Goal: Transaction & Acquisition: Purchase product/service

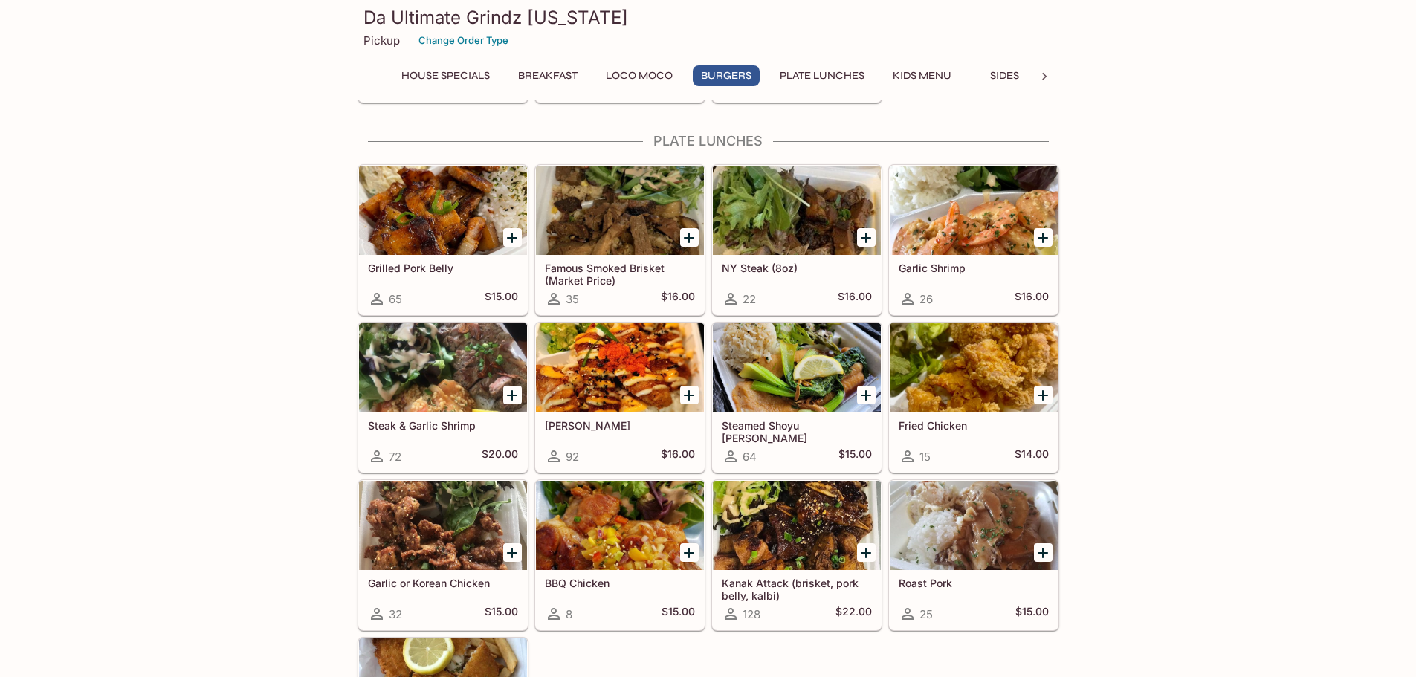
scroll to position [817, 0]
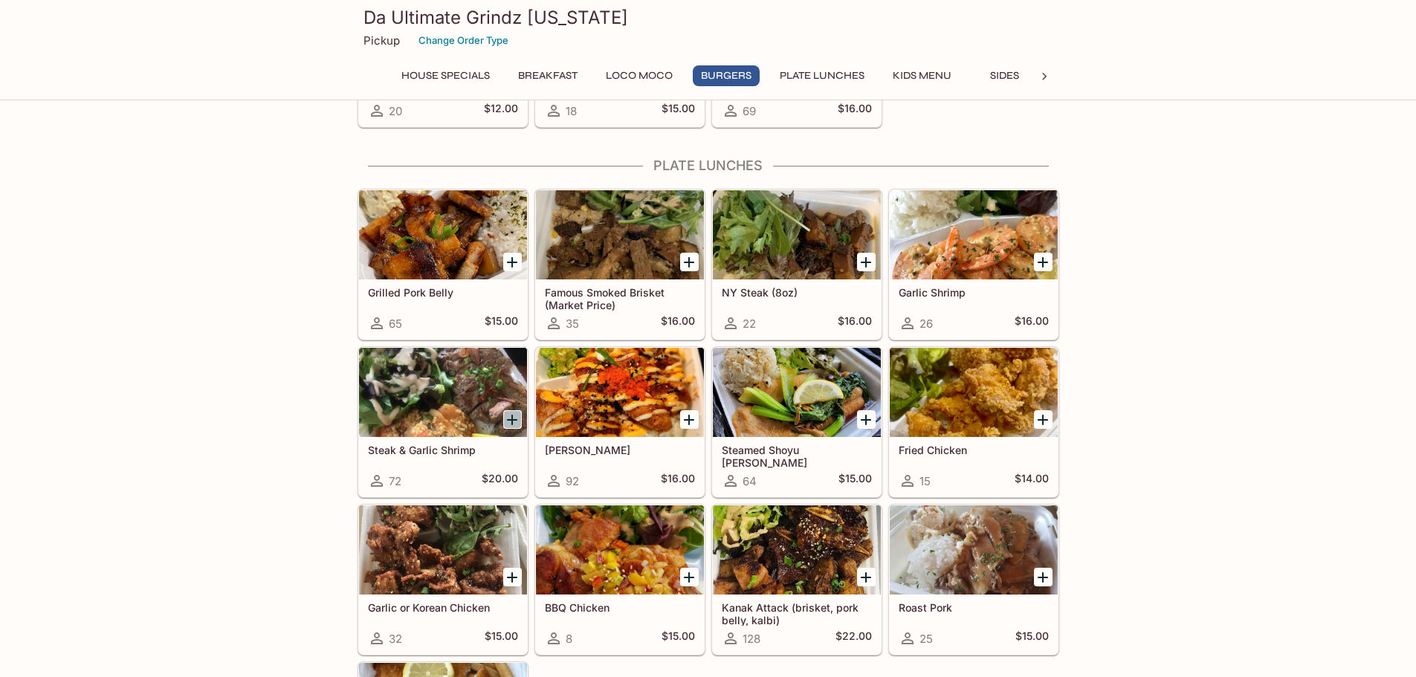
click at [506, 423] on icon "Add Steak & Garlic Shrimp" at bounding box center [512, 420] width 18 height 18
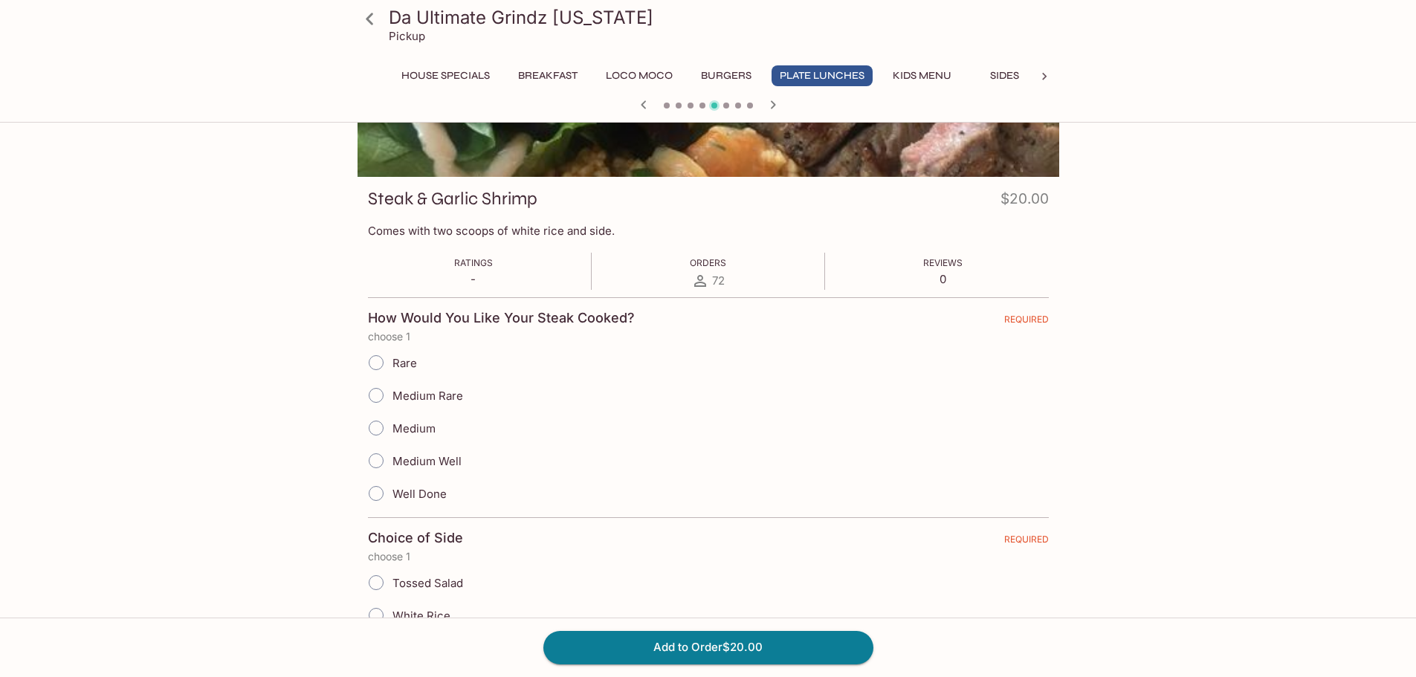
scroll to position [223, 0]
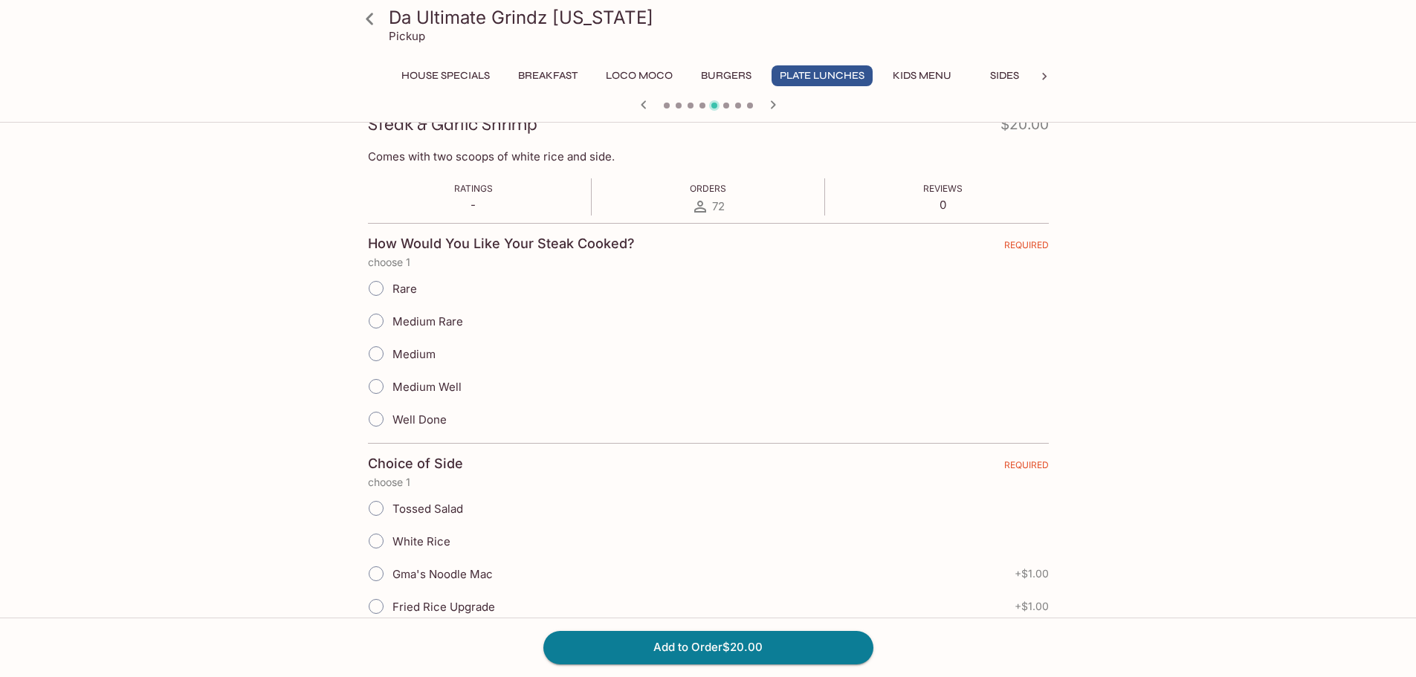
click at [431, 388] on span "Medium Well" at bounding box center [426, 387] width 69 height 14
click at [392, 388] on input "Medium Well" at bounding box center [375, 386] width 31 height 31
radio input "true"
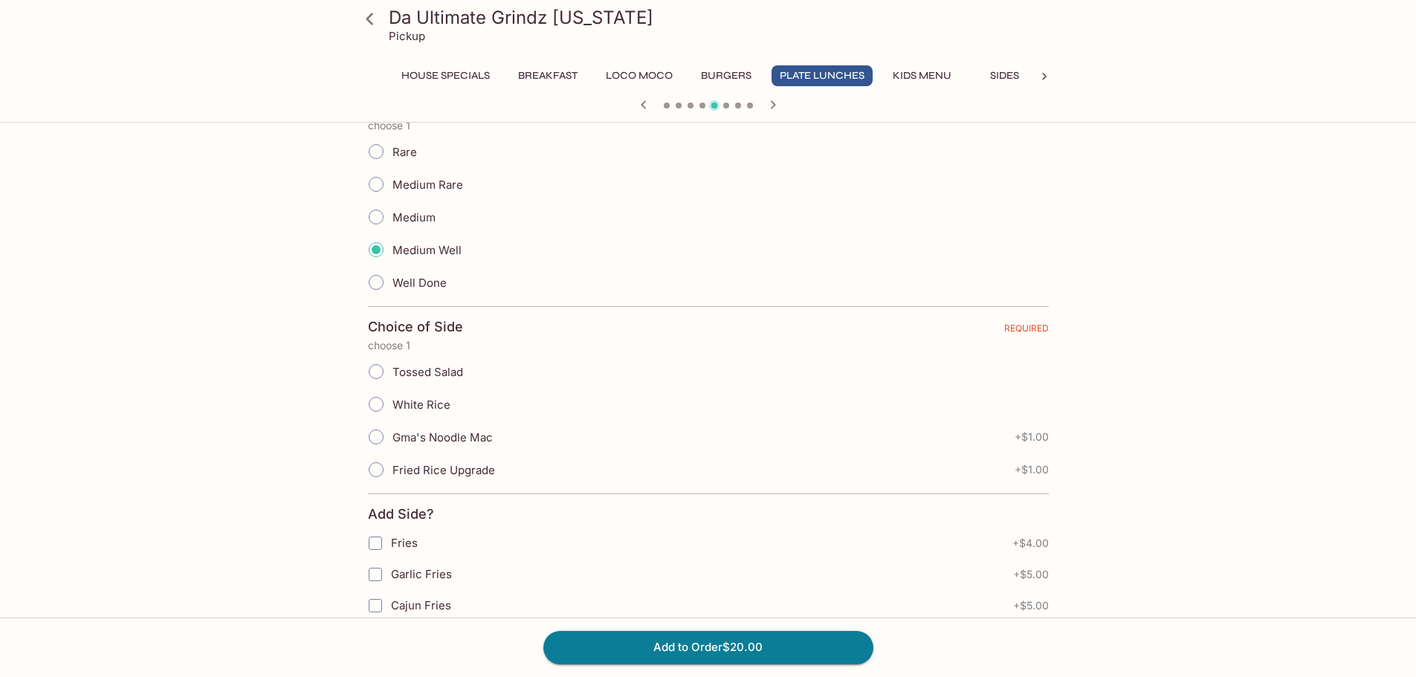
scroll to position [446, 0]
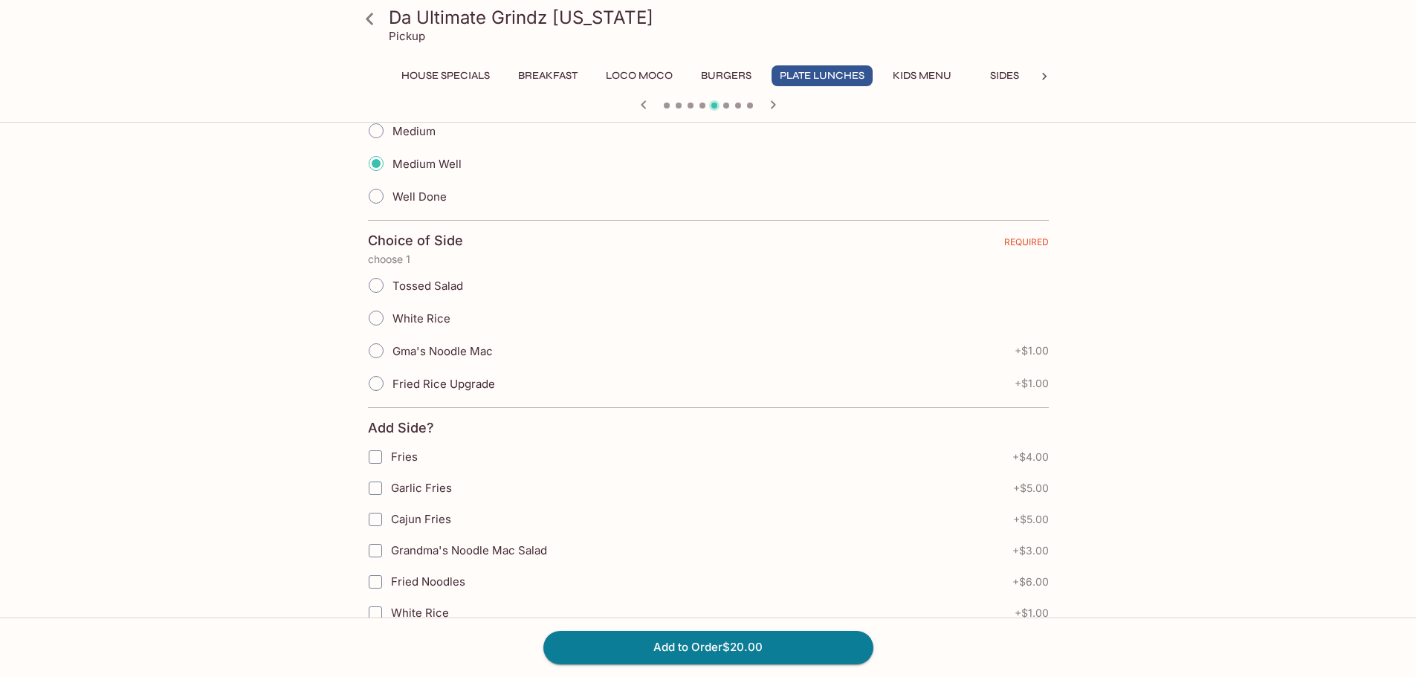
click at [433, 282] on span "Tossed Salad" at bounding box center [427, 286] width 71 height 14
click at [392, 282] on input "Tossed Salad" at bounding box center [375, 285] width 31 height 31
radio input "true"
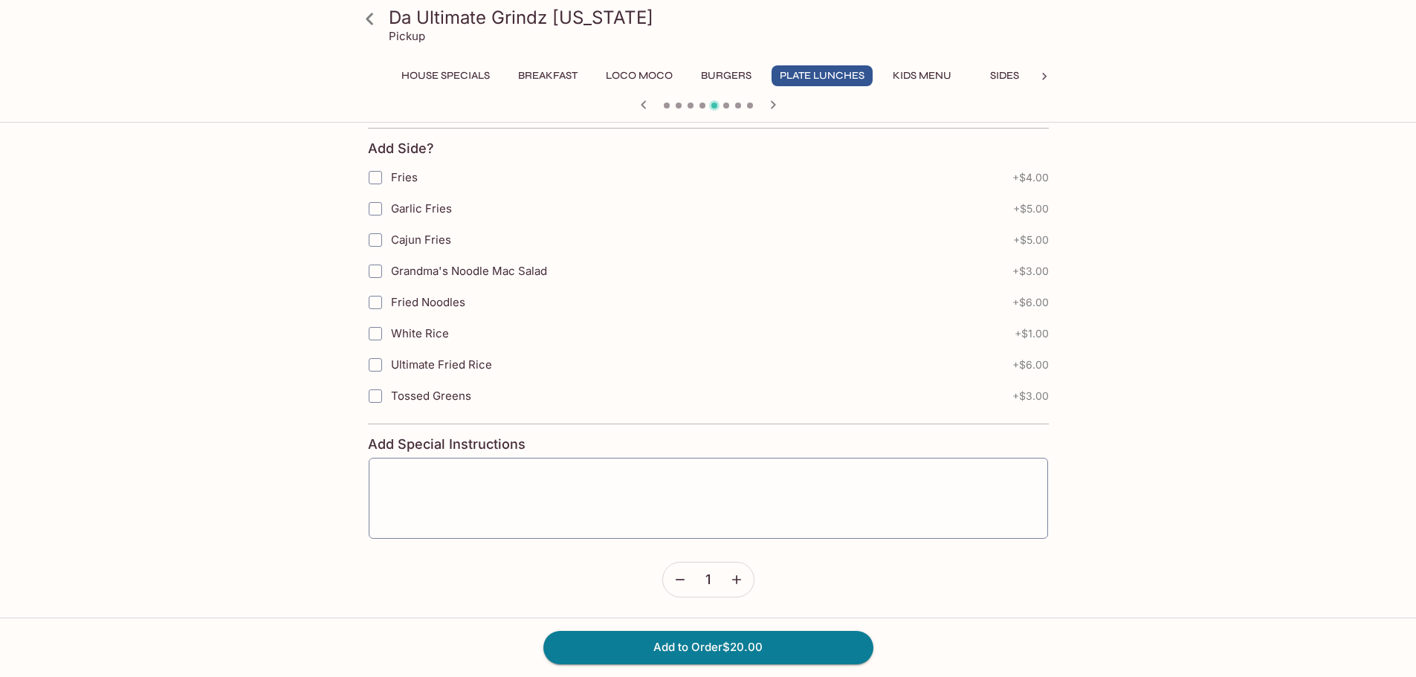
scroll to position [727, 0]
click at [820, 652] on button "Add to Order $20.00" at bounding box center [708, 647] width 330 height 33
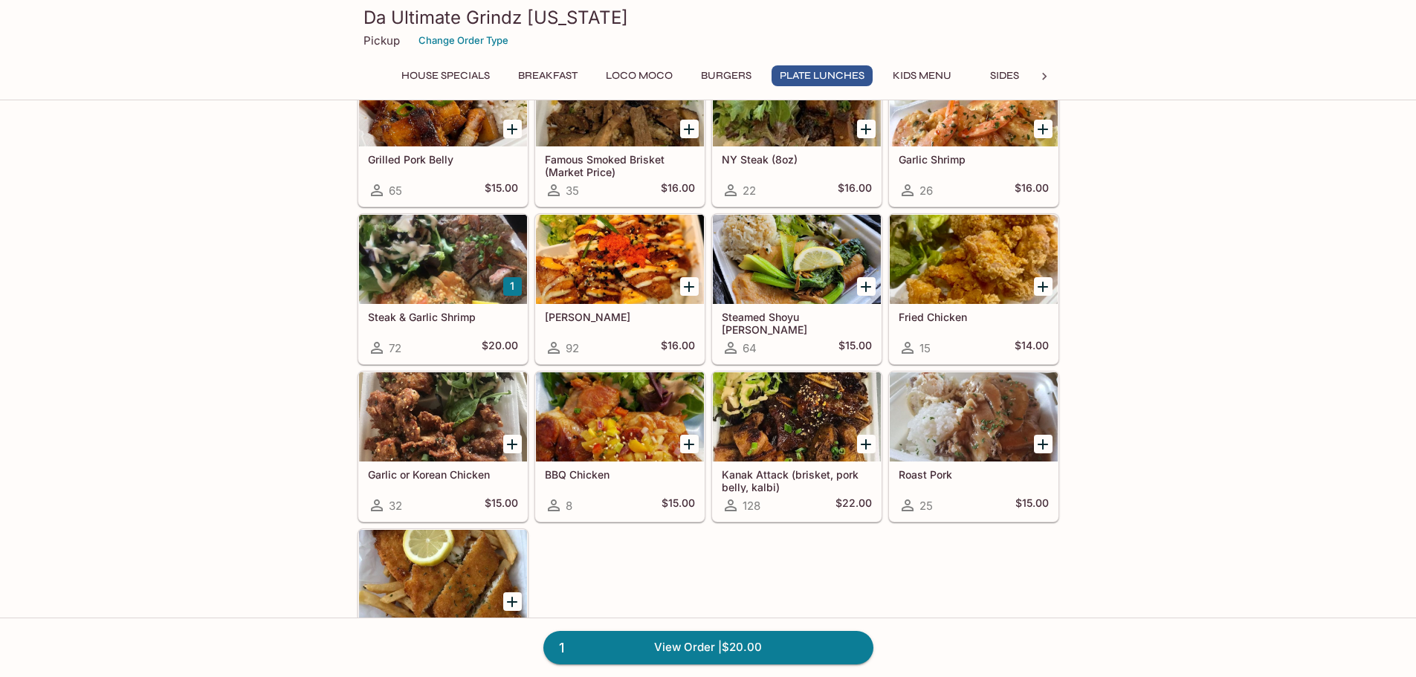
scroll to position [966, 0]
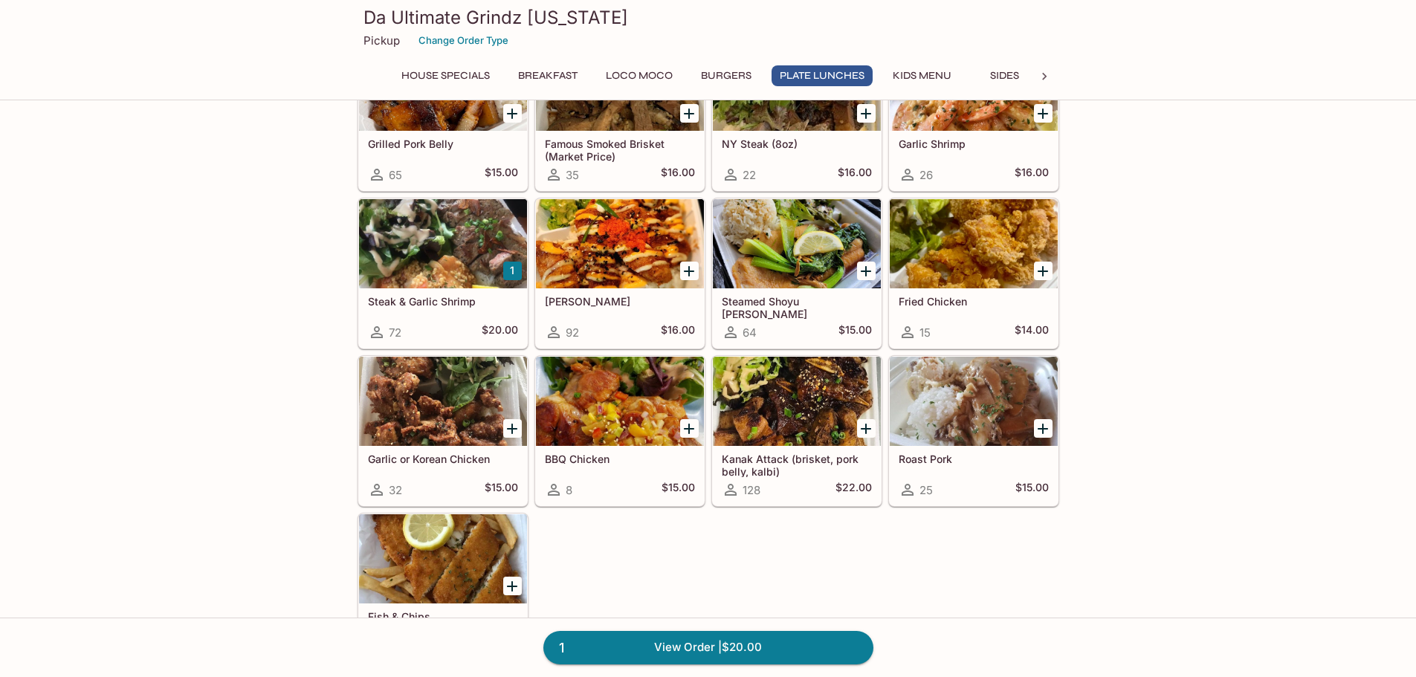
click at [435, 226] on div at bounding box center [443, 243] width 168 height 89
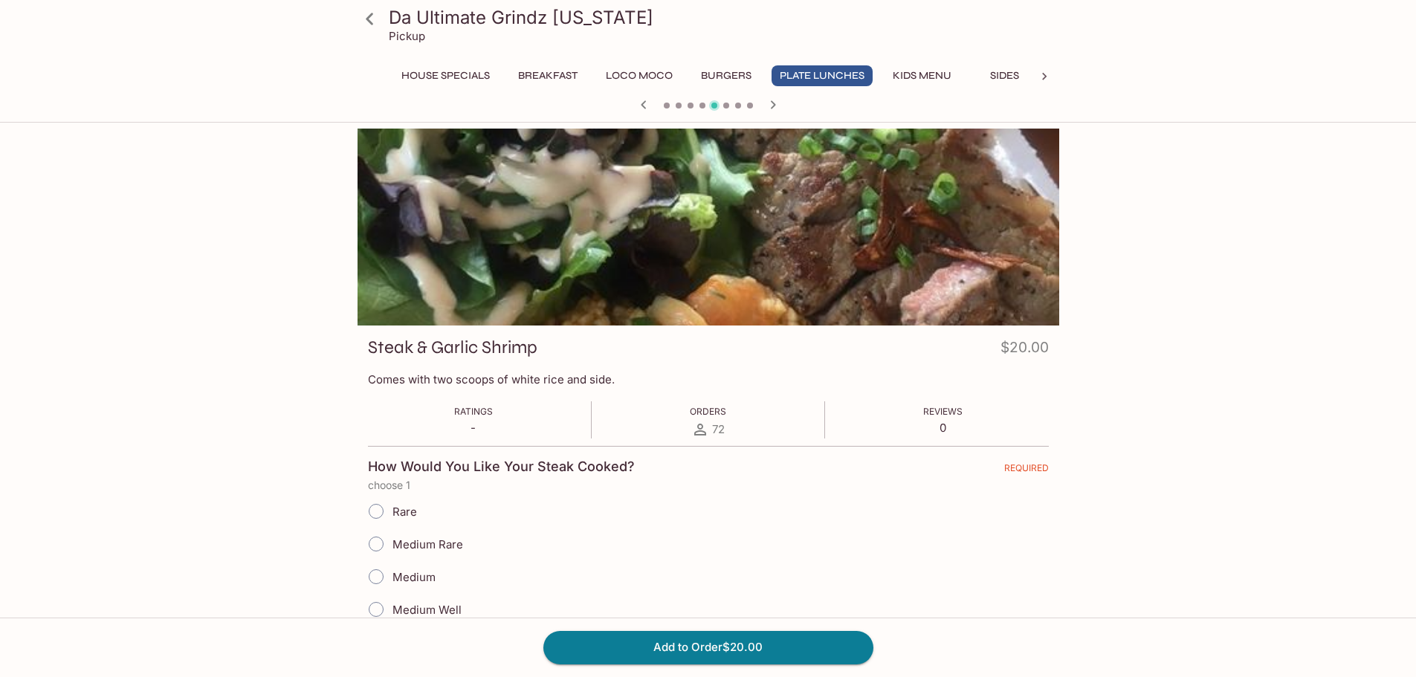
scroll to position [149, 0]
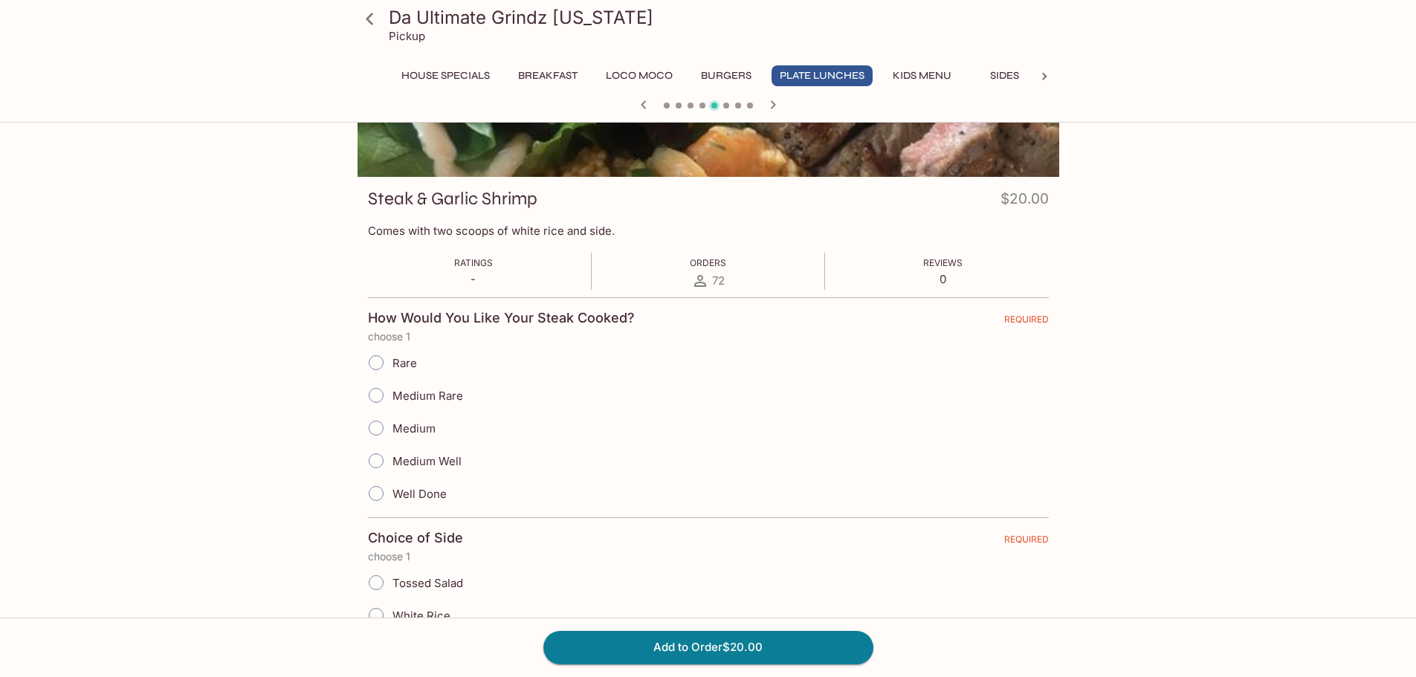
click at [395, 434] on span "Medium" at bounding box center [413, 428] width 43 height 14
click at [392, 434] on input "Medium" at bounding box center [375, 427] width 31 height 31
radio input "true"
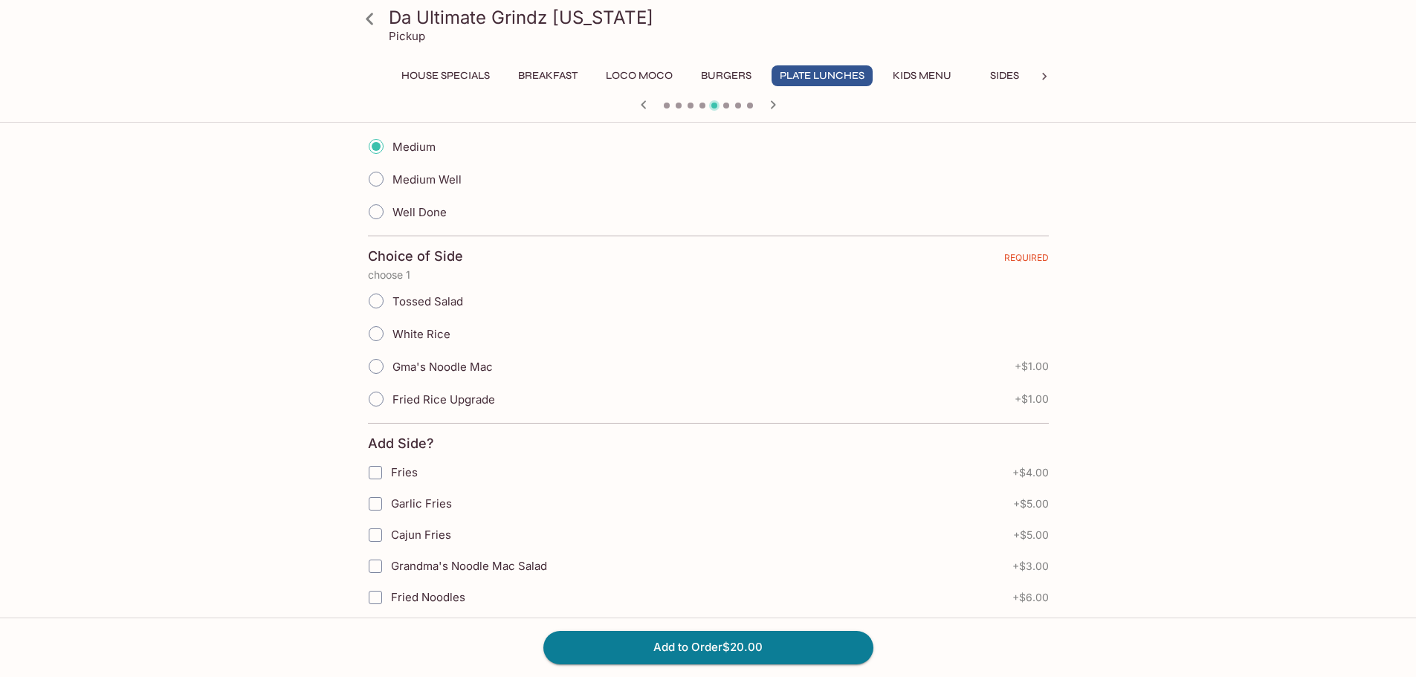
scroll to position [429, 0]
click at [448, 299] on span "Tossed Salad" at bounding box center [427, 302] width 71 height 14
click at [392, 299] on input "Tossed Salad" at bounding box center [375, 301] width 31 height 31
radio input "true"
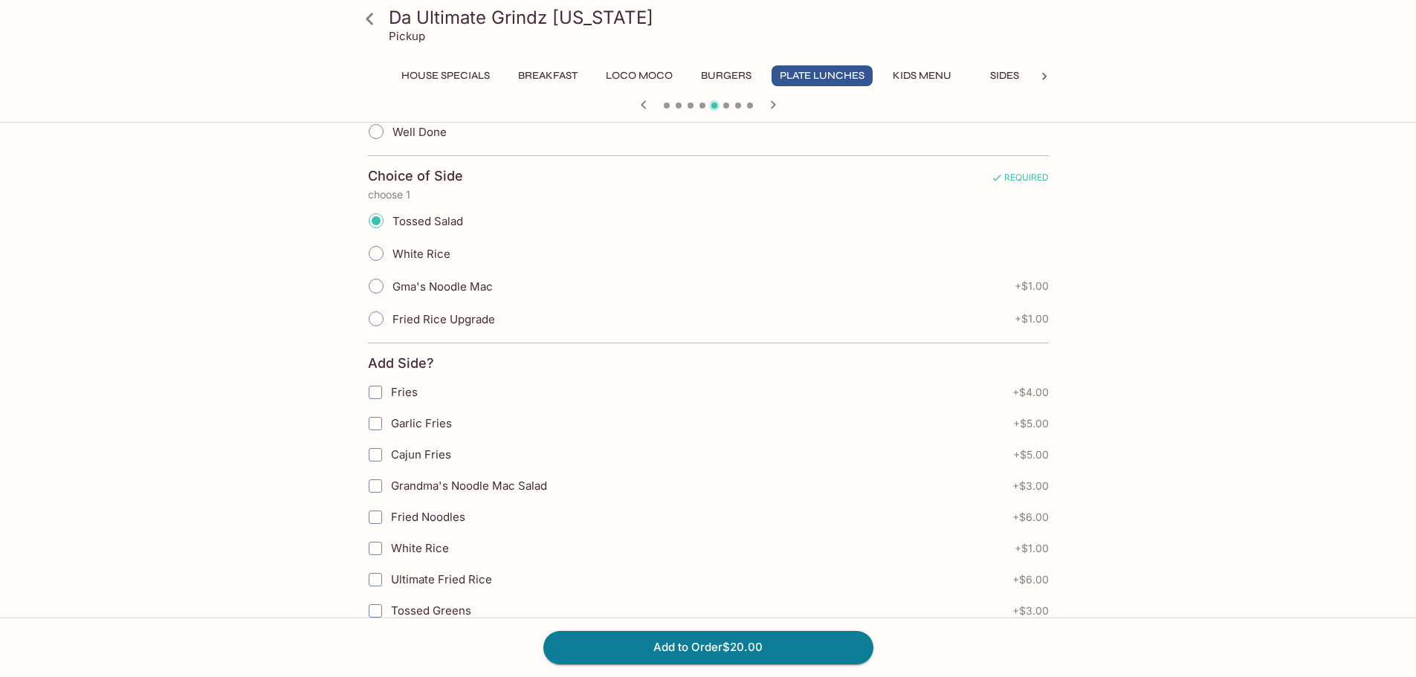
scroll to position [594, 0]
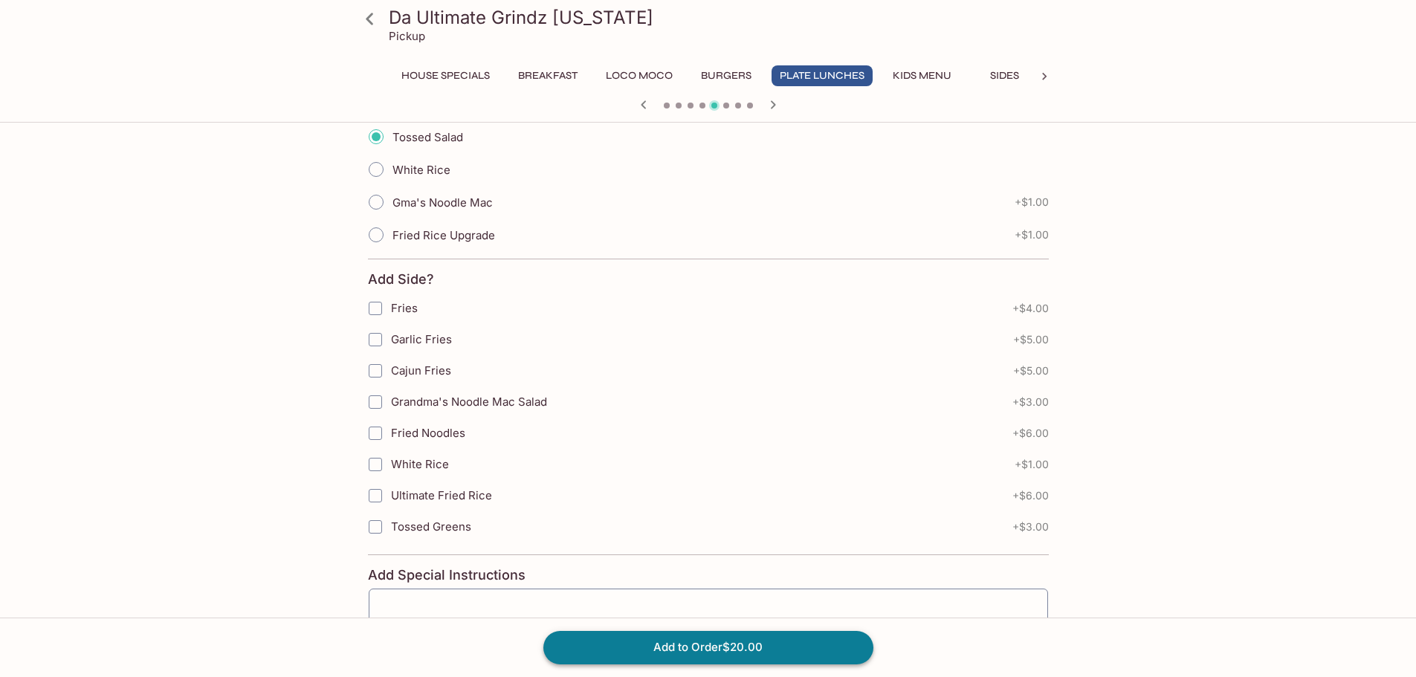
click at [691, 641] on button "Add to Order $20.00" at bounding box center [708, 647] width 330 height 33
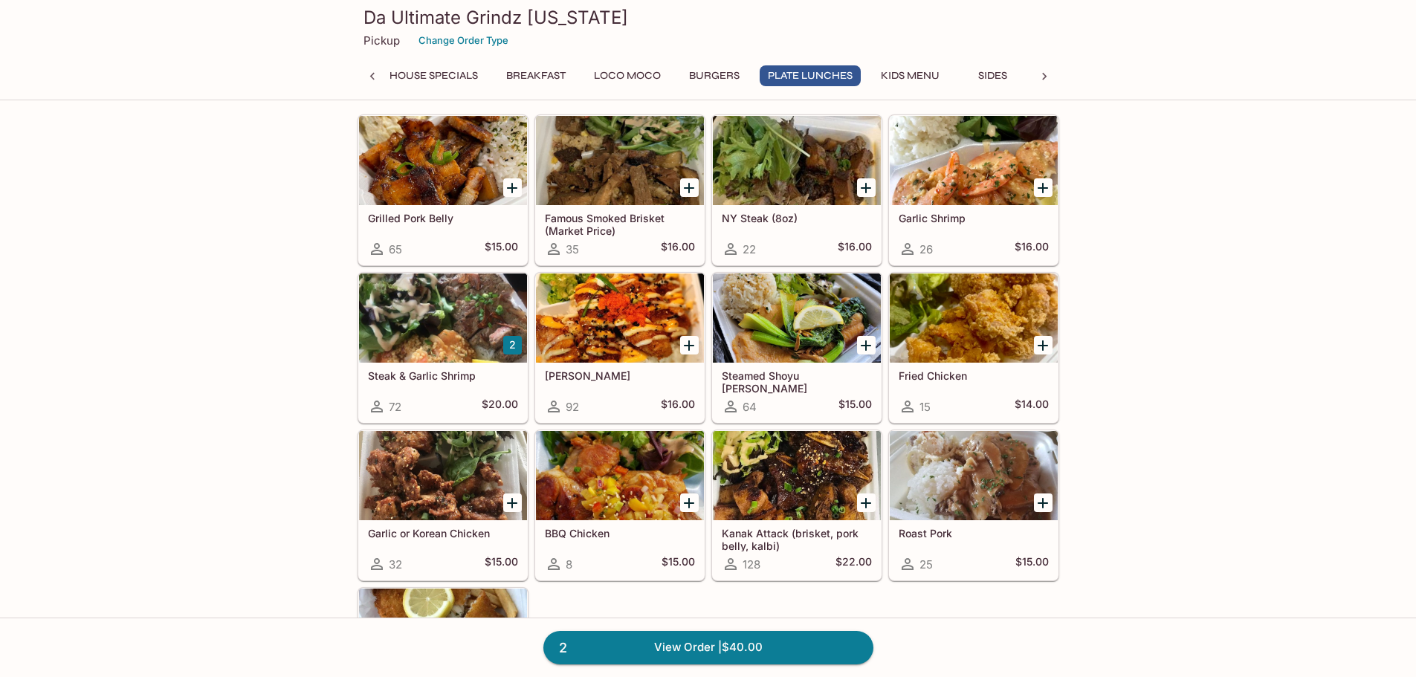
scroll to position [297, 0]
